Goal: Task Accomplishment & Management: Manage account settings

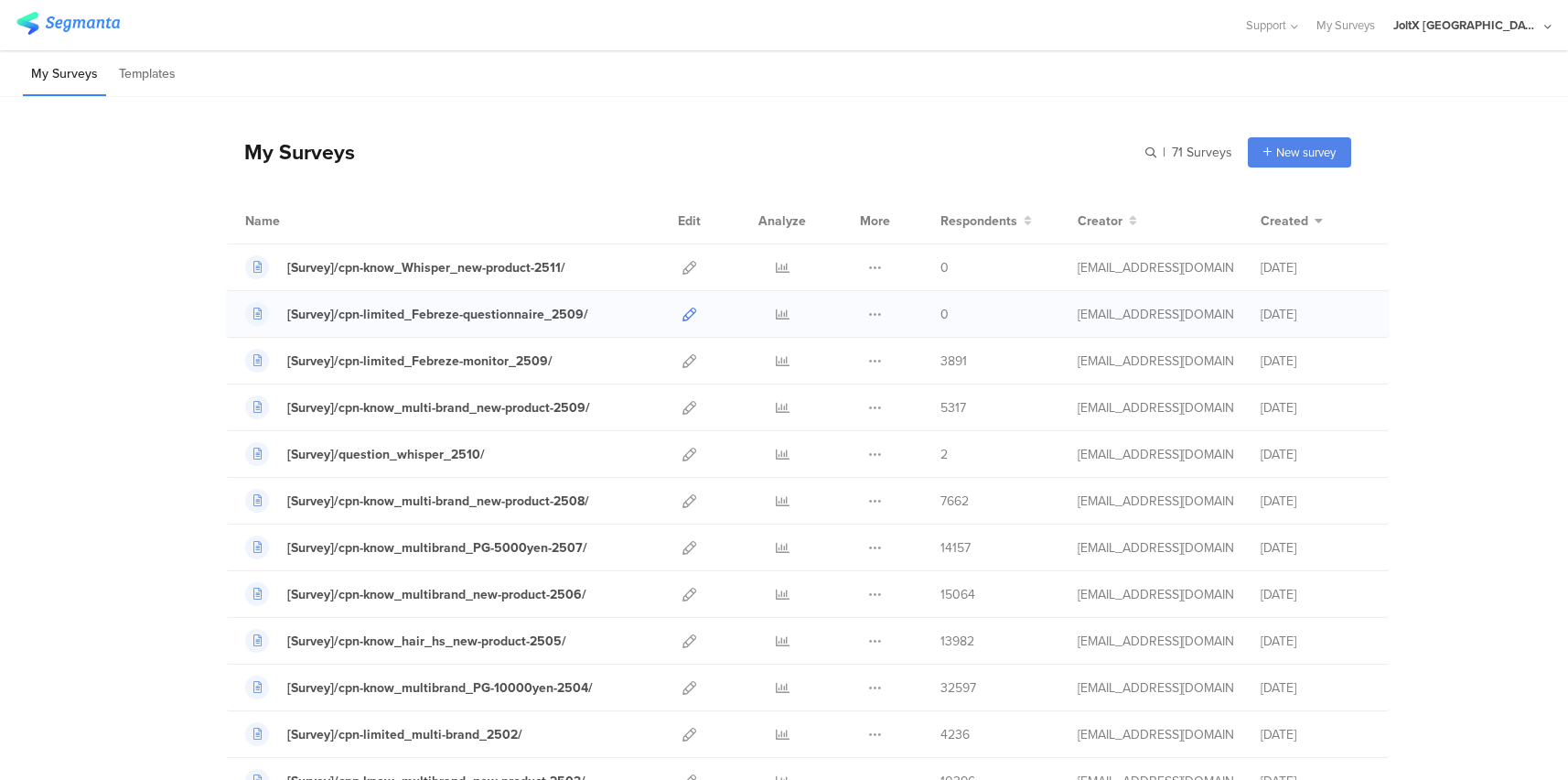
click at [683, 312] on icon at bounding box center [690, 314] width 14 height 14
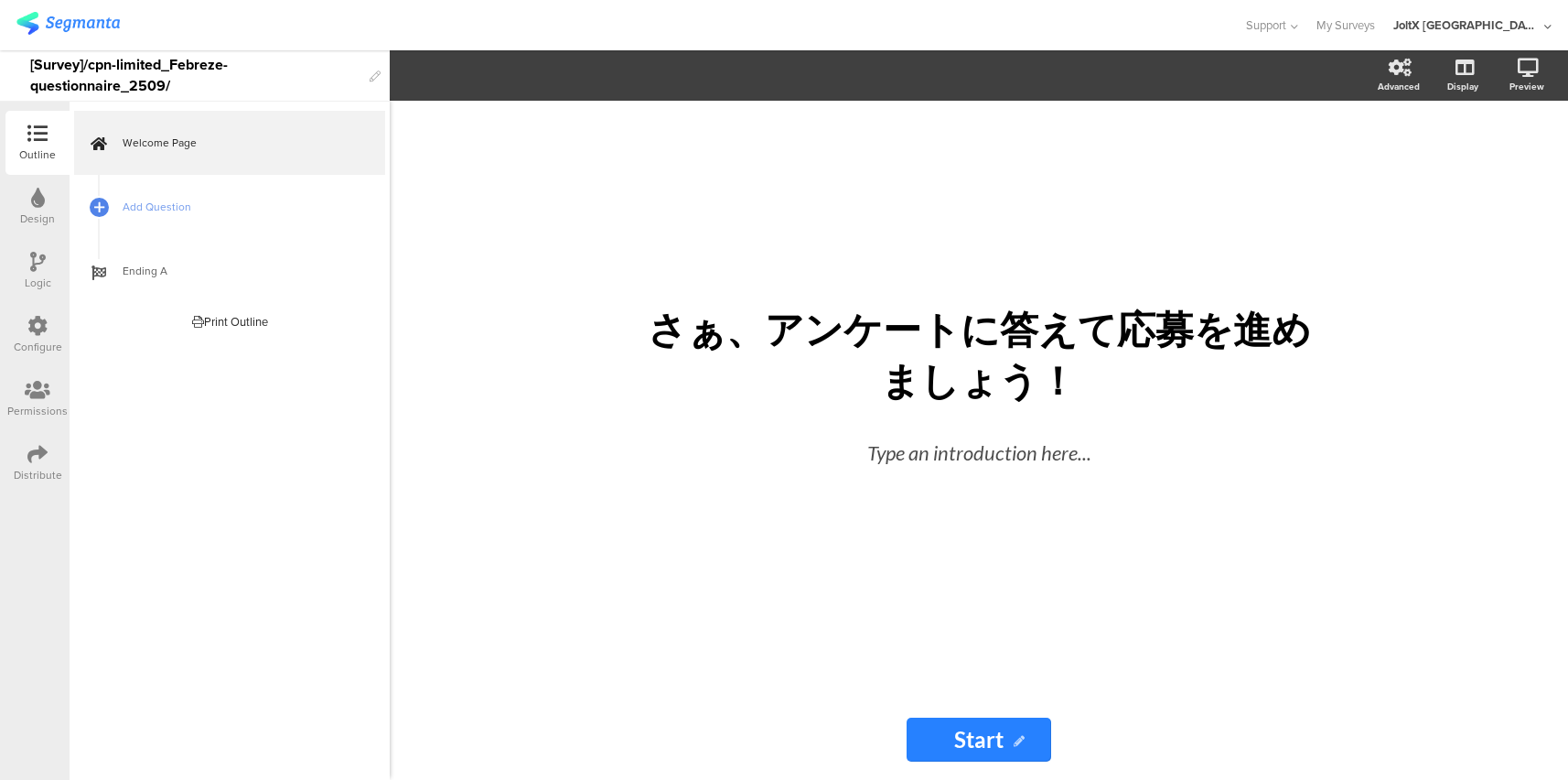
click at [48, 453] on div "Distribute" at bounding box center [37, 462] width 64 height 64
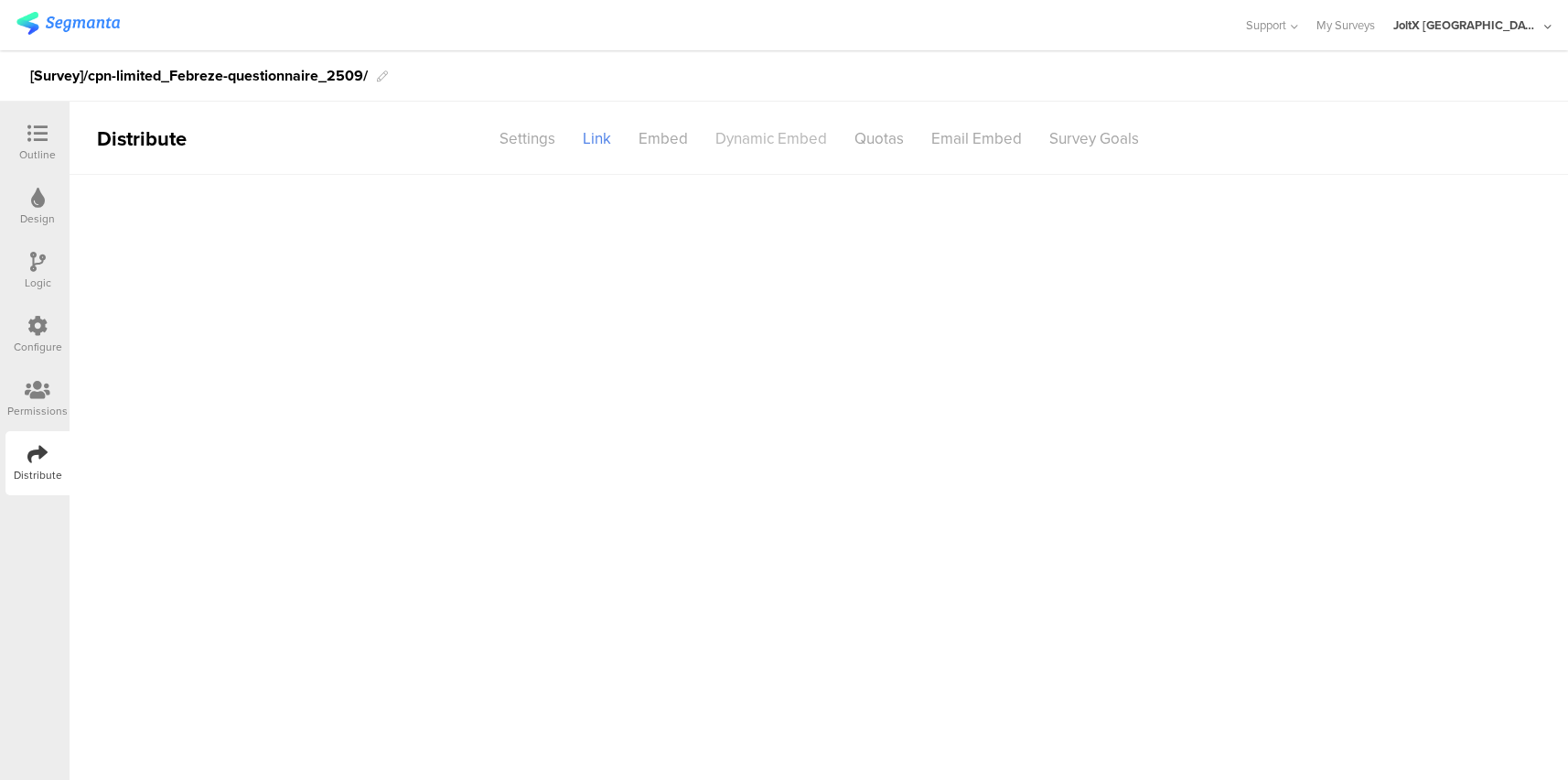
click at [782, 141] on div "Dynamic Embed" at bounding box center [771, 138] width 139 height 32
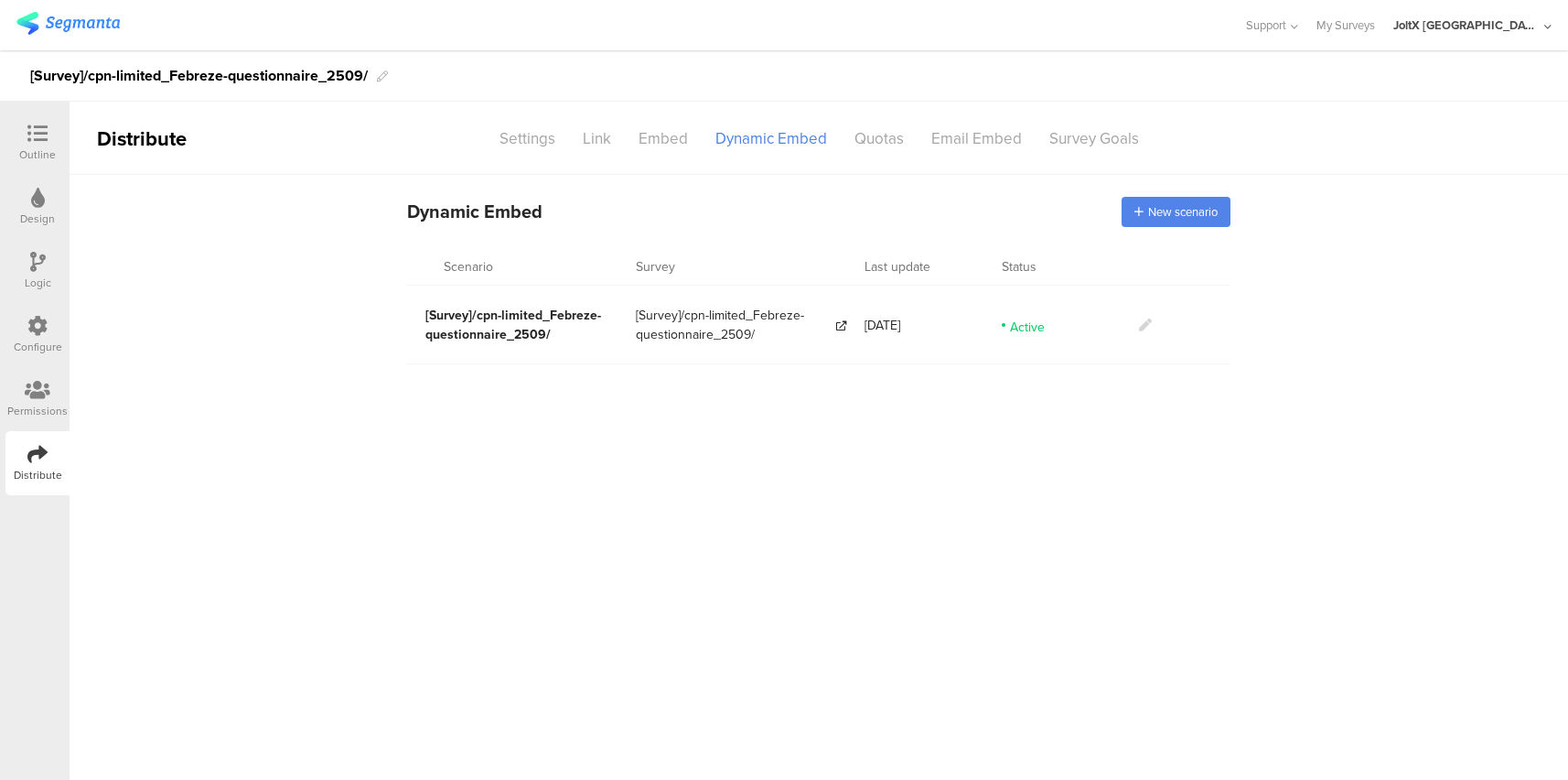
click at [1145, 327] on icon at bounding box center [1144, 324] width 13 height 13
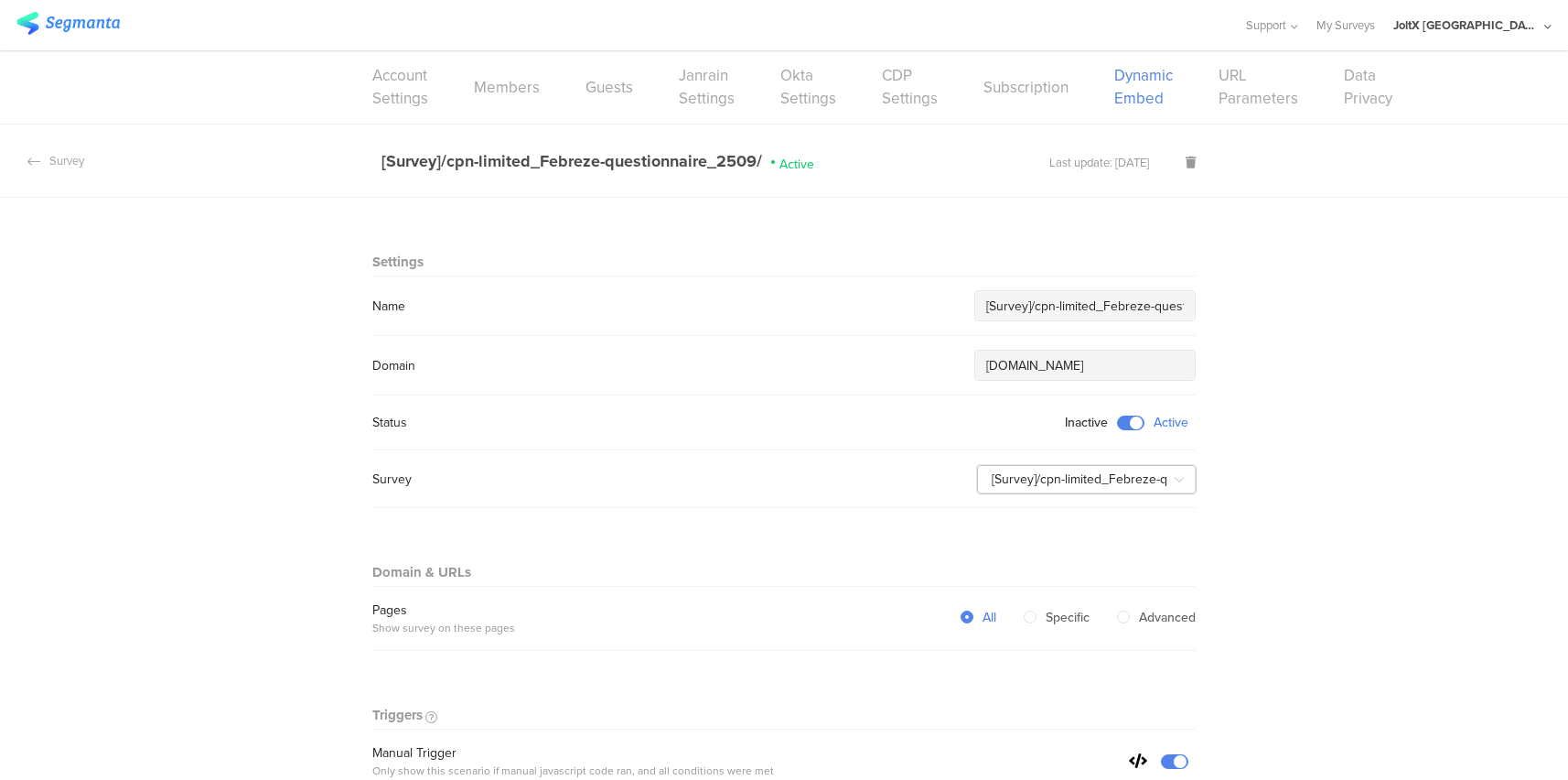
click at [1172, 482] on icon at bounding box center [1178, 479] width 22 height 36
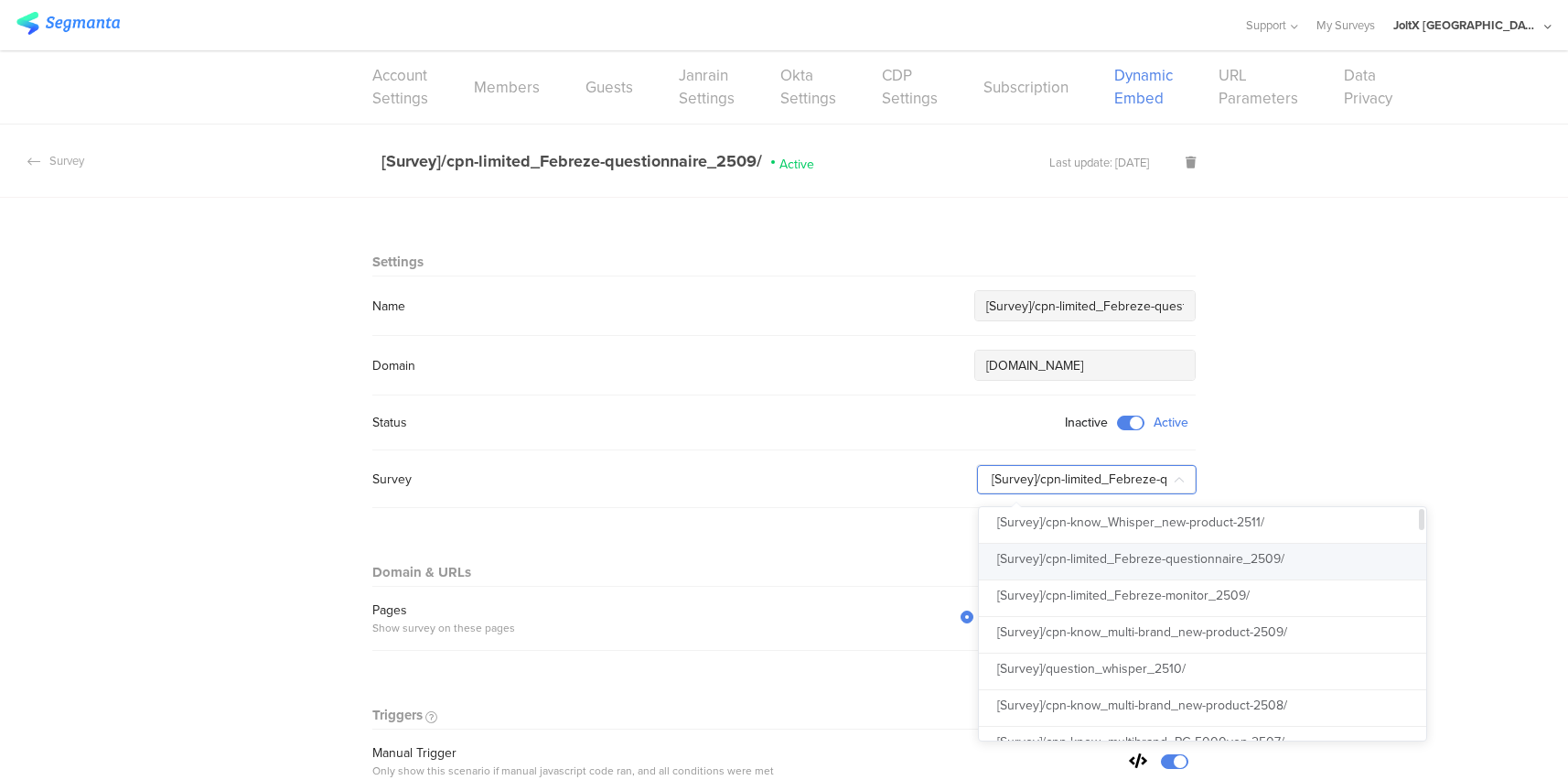
click at [1235, 559] on span "[Survey]/cpn-limited_Febreze-questionnaire_2509/" at bounding box center [1141, 559] width 288 height 20
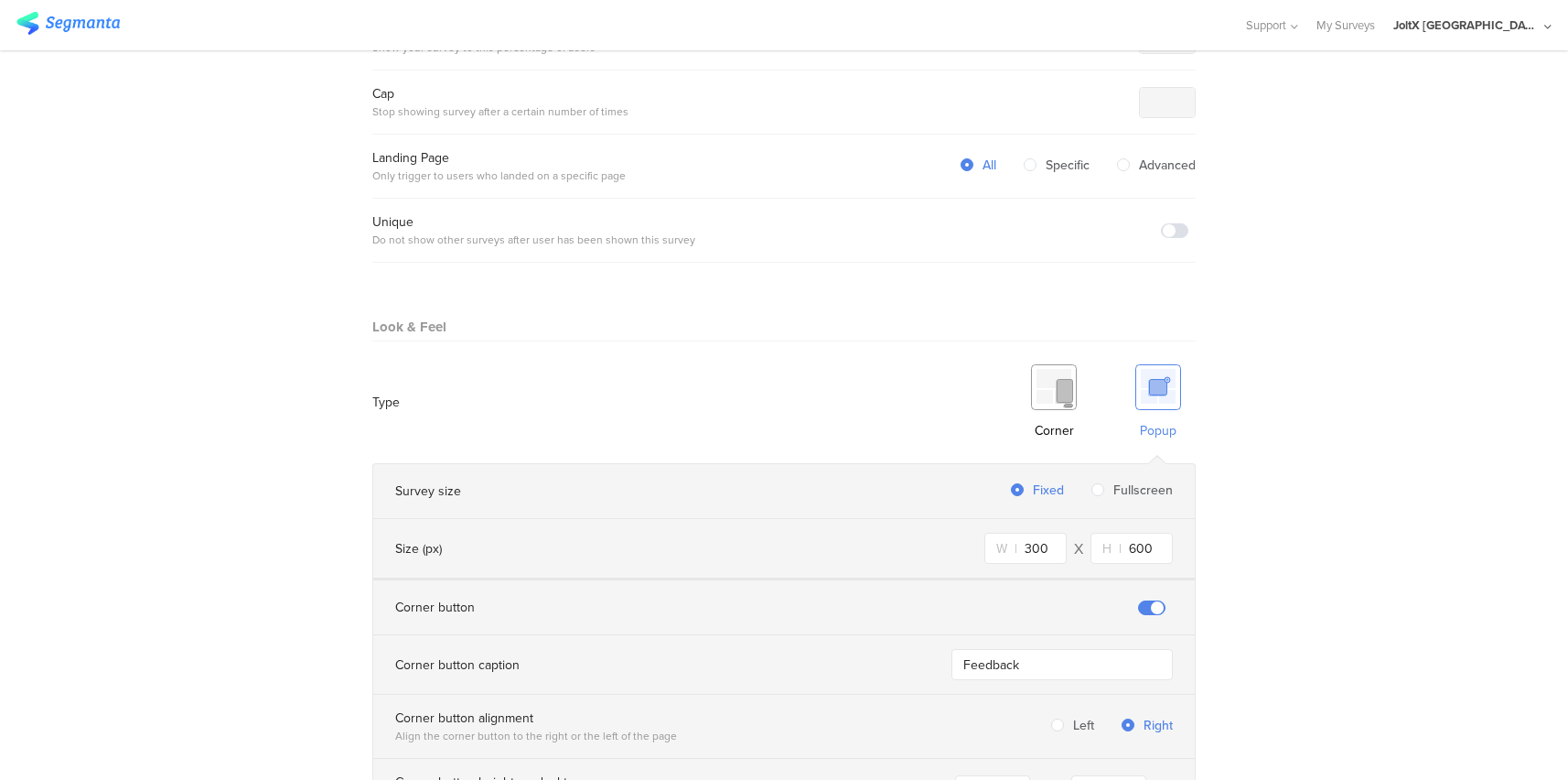
scroll to position [1236, 0]
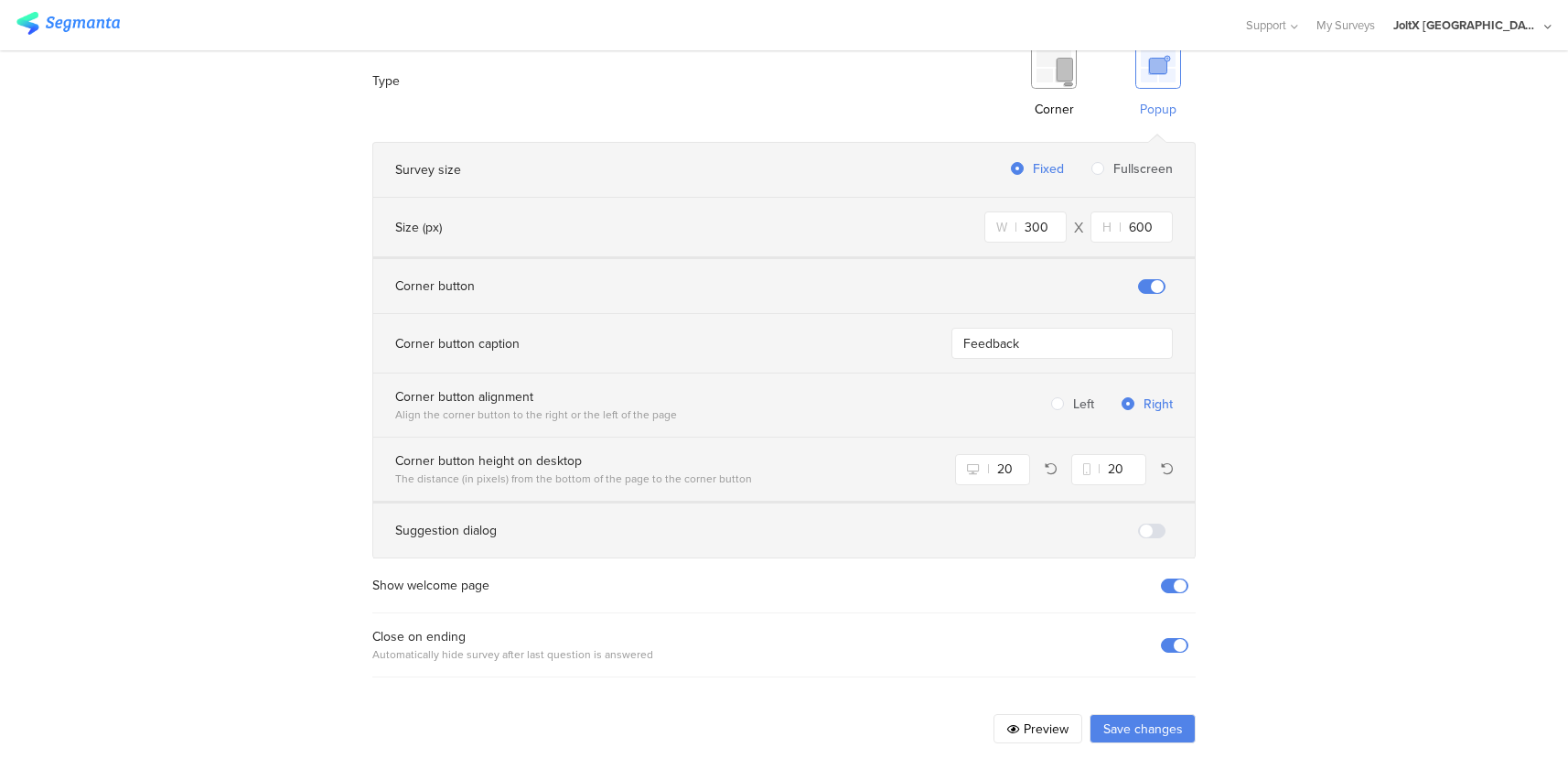
click at [1162, 725] on button "Save changes" at bounding box center [1142, 728] width 106 height 29
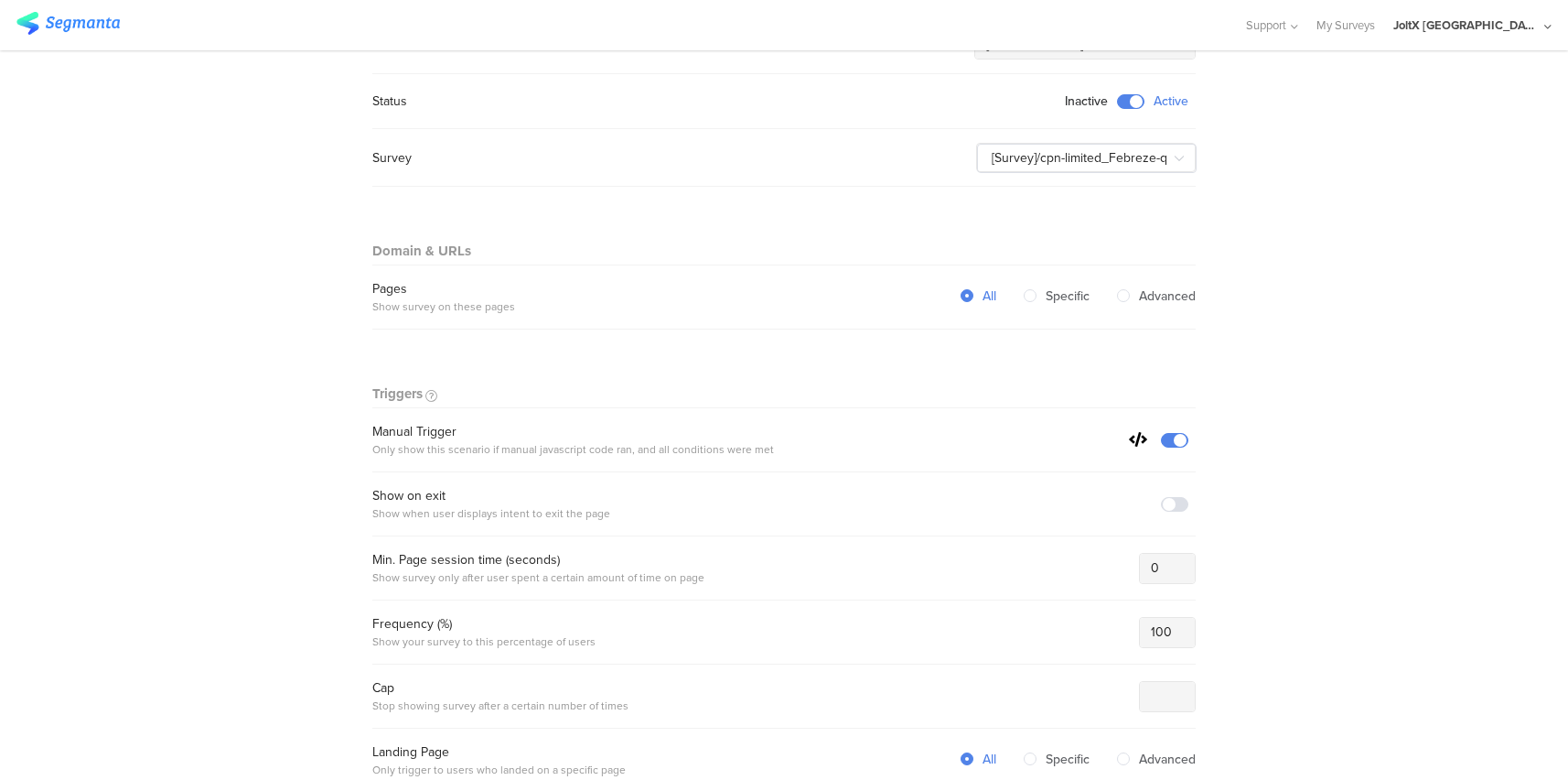
scroll to position [206, 0]
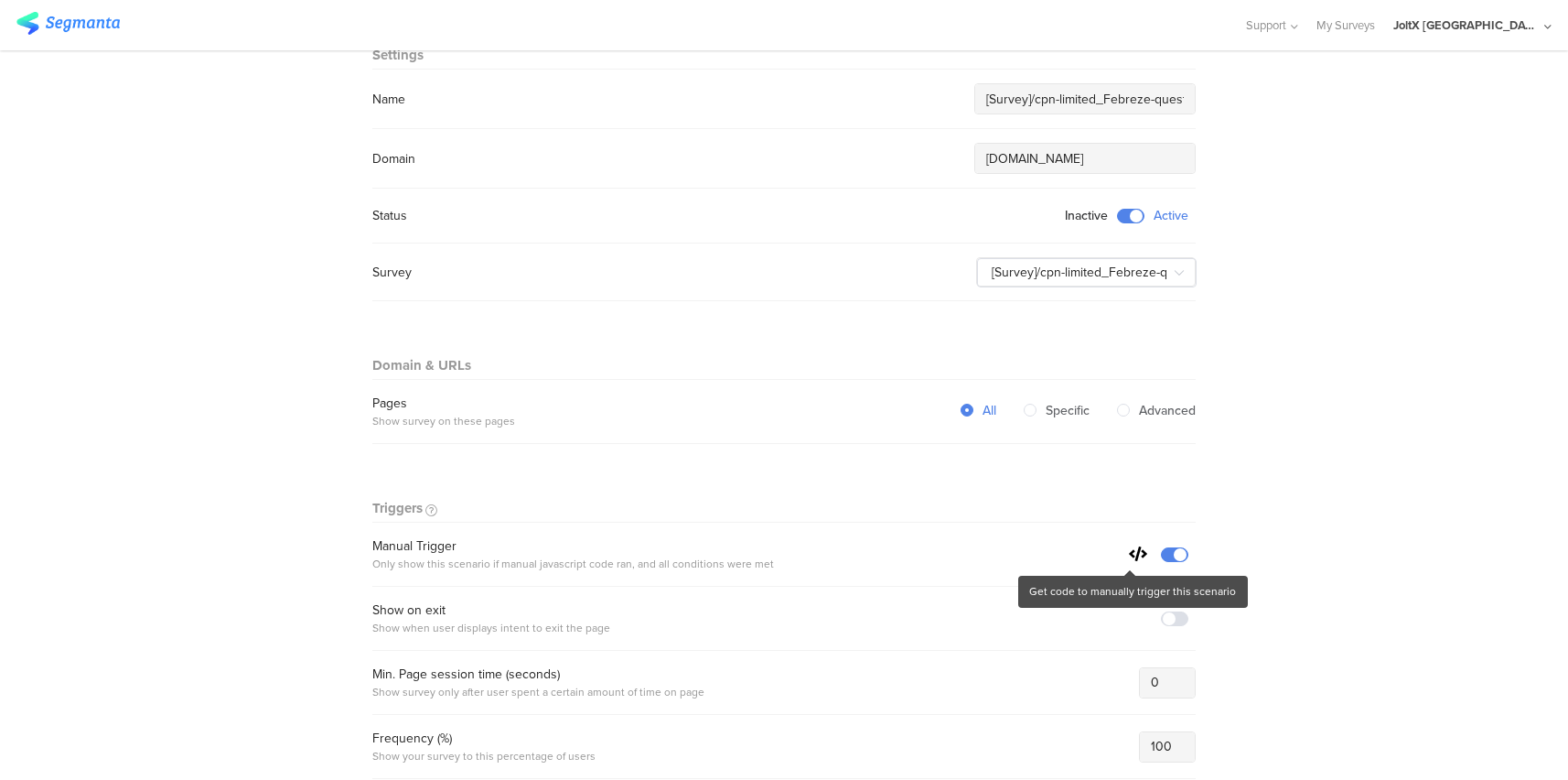
click at [1129, 557] on icon at bounding box center [1138, 553] width 19 height 15
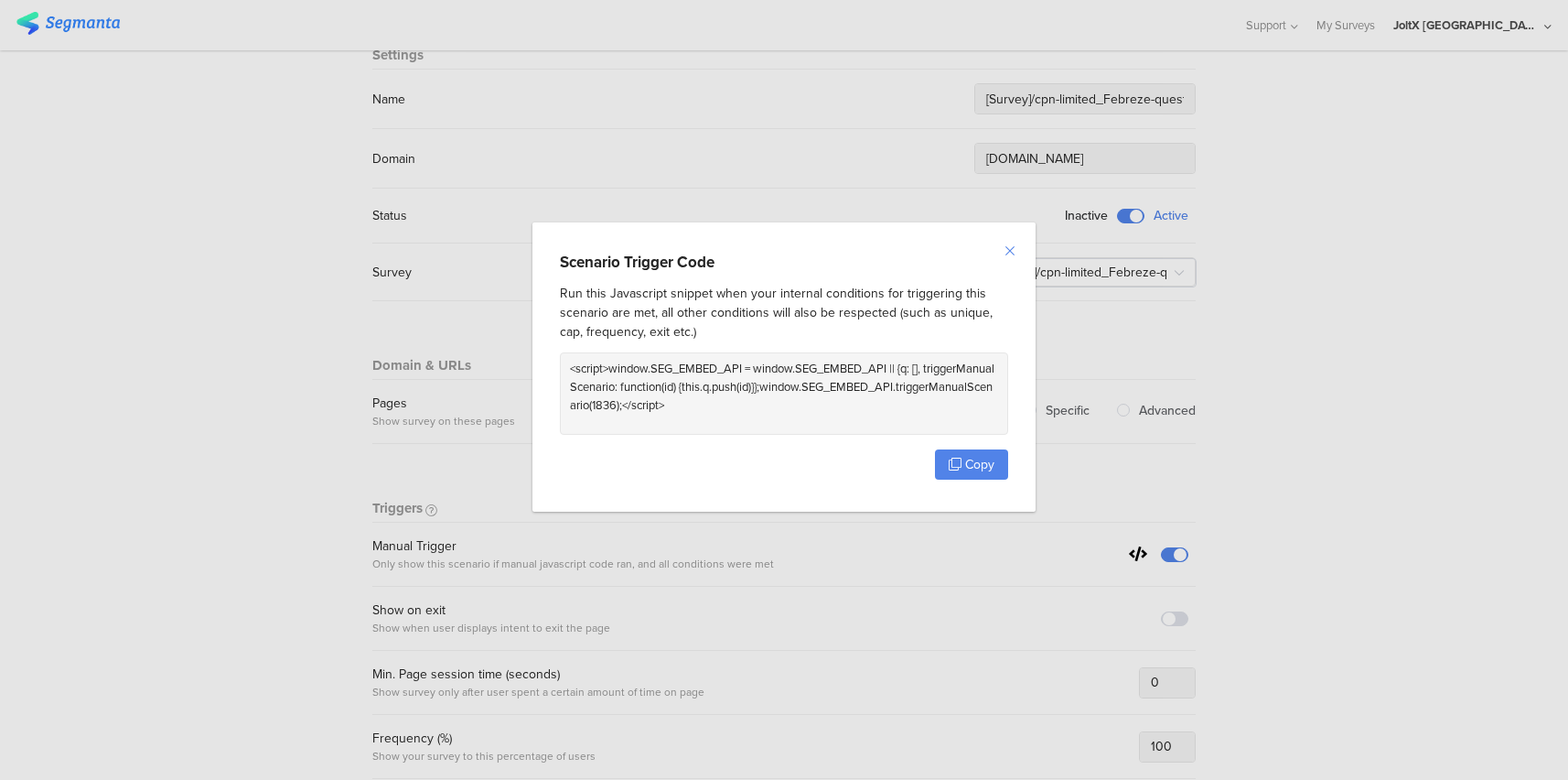
click at [1011, 248] on icon "Close" at bounding box center [1009, 251] width 15 height 15
